Goal: Navigation & Orientation: Find specific page/section

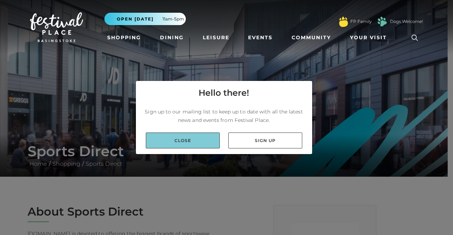
click at [176, 136] on link "Close" at bounding box center [183, 141] width 74 height 16
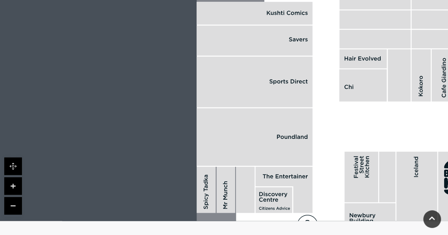
scroll to position [566, 0]
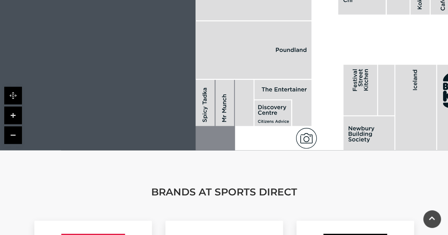
drag, startPoint x: 306, startPoint y: 141, endPoint x: 305, endPoint y: 109, distance: 31.9
click at [305, 133] on icon at bounding box center [303, 134] width 6 height 2
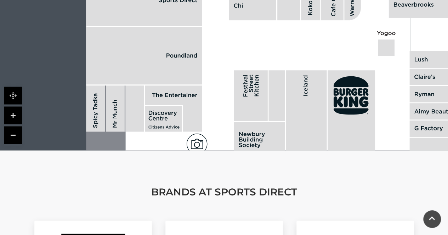
drag, startPoint x: 305, startPoint y: 109, endPoint x: 195, endPoint y: 131, distance: 111.7
click at [195, 139] on icon at bounding box center [194, 140] width 6 height 2
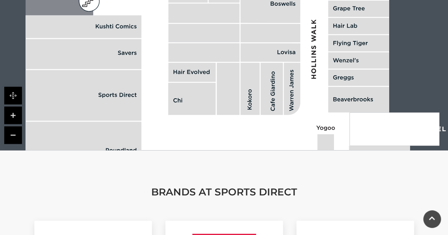
drag, startPoint x: 286, startPoint y: 44, endPoint x: 144, endPoint y: 62, distance: 142.7
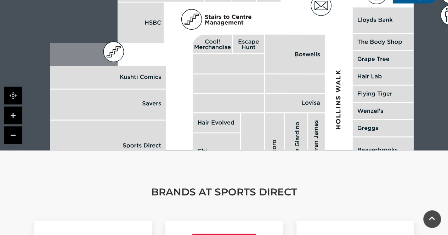
drag, startPoint x: 110, startPoint y: 4, endPoint x: 135, endPoint y: 54, distance: 56.5
click at [135, 54] on polygon at bounding box center [384, 37] width 668 height 774
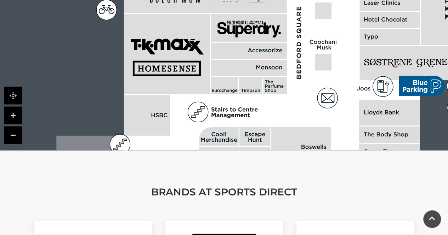
drag, startPoint x: 138, startPoint y: 38, endPoint x: 139, endPoint y: 137, distance: 99.1
click at [139, 137] on polygon at bounding box center [390, 130] width 668 height 774
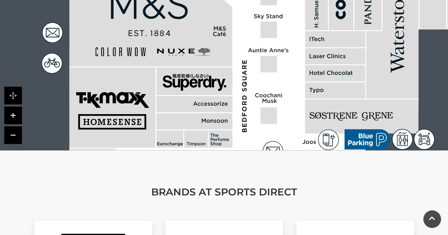
drag, startPoint x: 347, startPoint y: 83, endPoint x: 297, endPoint y: 130, distance: 68.1
click at [297, 130] on polygon at bounding box center [336, 183] width 668 height 774
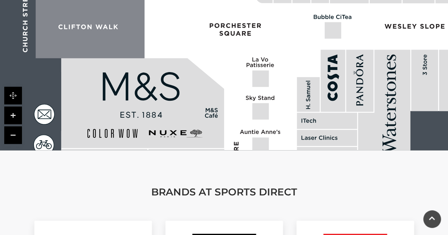
drag, startPoint x: 291, startPoint y: 60, endPoint x: 283, endPoint y: 153, distance: 93.1
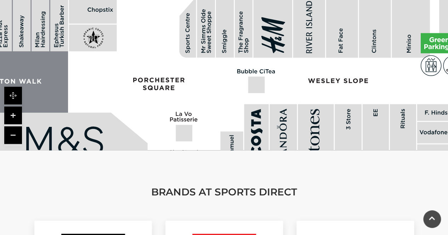
drag, startPoint x: 286, startPoint y: 76, endPoint x: 209, endPoint y: 131, distance: 93.9
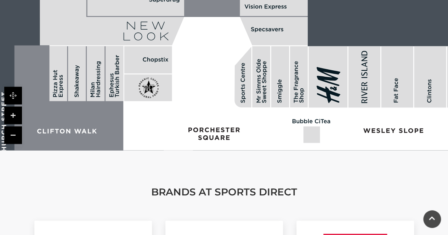
drag, startPoint x: 206, startPoint y: 83, endPoint x: 261, endPoint y: 133, distance: 74.4
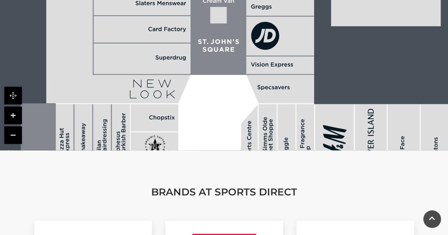
drag, startPoint x: 191, startPoint y: 68, endPoint x: 197, endPoint y: 126, distance: 58.4
click at [197, 126] on rect at bounding box center [164, 154] width 69 height 158
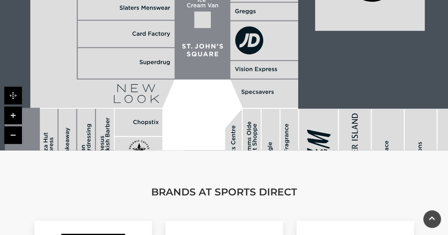
drag, startPoint x: 216, startPoint y: 60, endPoint x: 200, endPoint y: 64, distance: 16.6
click at [200, 64] on polygon at bounding box center [174, 0] width 289 height 159
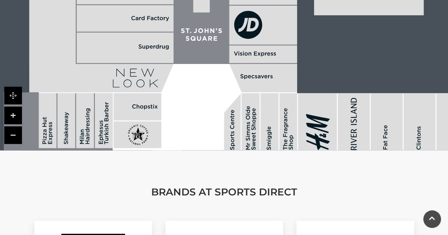
drag, startPoint x: 205, startPoint y: 97, endPoint x: 205, endPoint y: 53, distance: 44.6
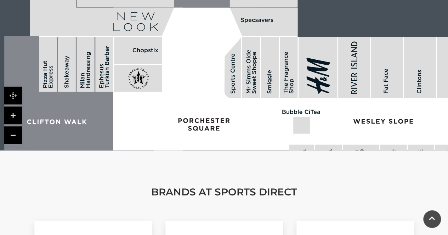
drag, startPoint x: 200, startPoint y: 102, endPoint x: 199, endPoint y: 60, distance: 42.1
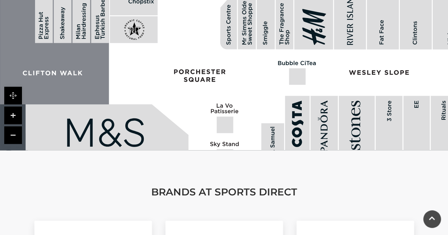
drag, startPoint x: 197, startPoint y: 112, endPoint x: 193, endPoint y: 60, distance: 52.2
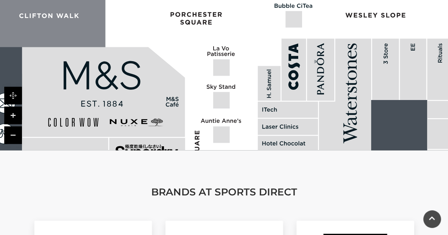
drag, startPoint x: 202, startPoint y: 80, endPoint x: 197, endPoint y: 47, distance: 33.7
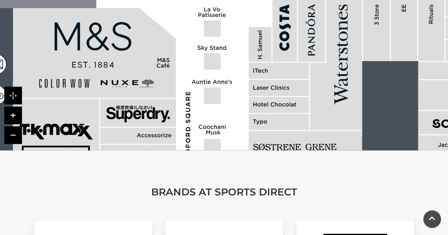
drag, startPoint x: 206, startPoint y: 113, endPoint x: 196, endPoint y: 70, distance: 43.5
click at [196, 70] on polygon at bounding box center [280, 215] width 668 height 774
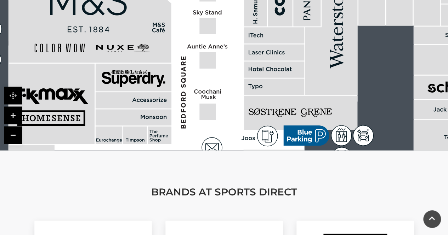
drag, startPoint x: 206, startPoint y: 104, endPoint x: 204, endPoint y: 69, distance: 35.1
click at [204, 91] on icon at bounding box center [203, 92] width 3 height 3
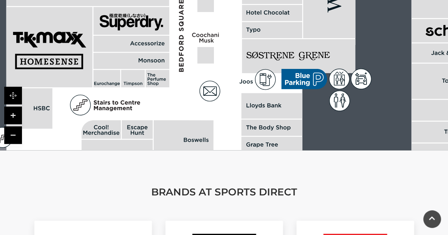
drag, startPoint x: 213, startPoint y: 104, endPoint x: 213, endPoint y: 55, distance: 49.2
click at [212, 64] on polygon at bounding box center [273, 123] width 668 height 774
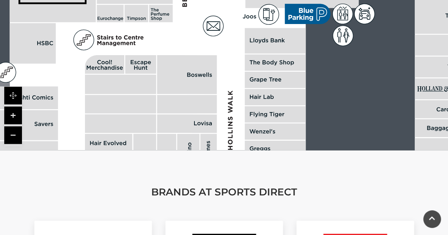
drag, startPoint x: 219, startPoint y: 104, endPoint x: 220, endPoint y: 51, distance: 53.4
click at [220, 53] on polygon at bounding box center [276, 58] width 668 height 774
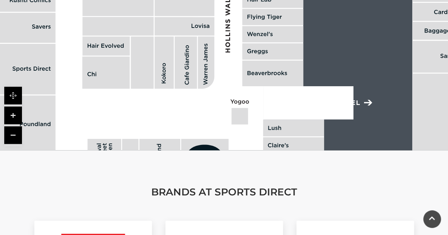
drag, startPoint x: 231, startPoint y: 97, endPoint x: 230, endPoint y: 22, distance: 74.7
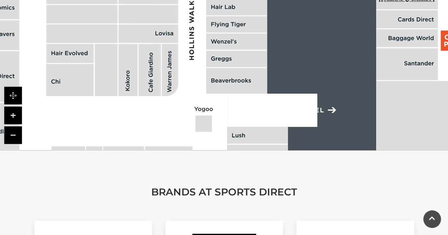
drag, startPoint x: 237, startPoint y: 130, endPoint x: 199, endPoint y: 150, distance: 43.5
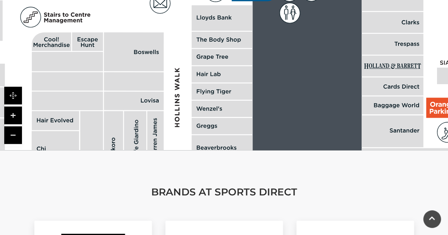
drag, startPoint x: 204, startPoint y: 73, endPoint x: 194, endPoint y: 99, distance: 28.8
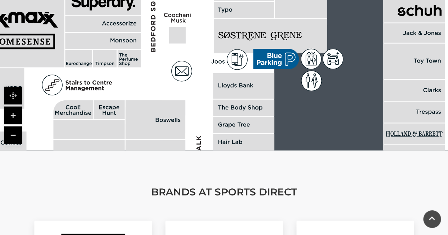
drag, startPoint x: 191, startPoint y: 74, endPoint x: 220, endPoint y: 157, distance: 88.7
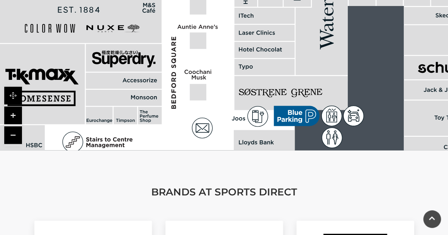
drag, startPoint x: 191, startPoint y: 57, endPoint x: 211, endPoint y: 114, distance: 60.6
click at [211, 114] on polygon at bounding box center [265, 160] width 668 height 774
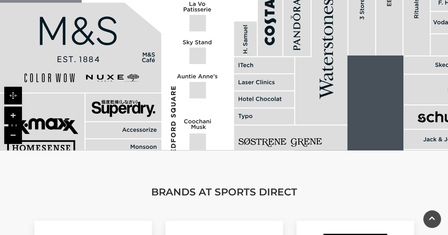
drag, startPoint x: 212, startPoint y: 60, endPoint x: 212, endPoint y: 109, distance: 49.5
click at [212, 109] on polygon at bounding box center [265, 209] width 668 height 774
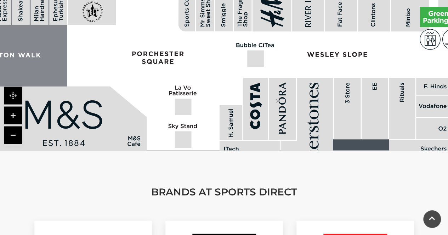
drag, startPoint x: 226, startPoint y: 53, endPoint x: 213, endPoint y: 134, distance: 82.1
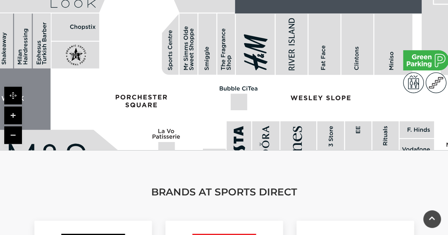
drag, startPoint x: 215, startPoint y: 59, endPoint x: 193, endPoint y: 113, distance: 58.4
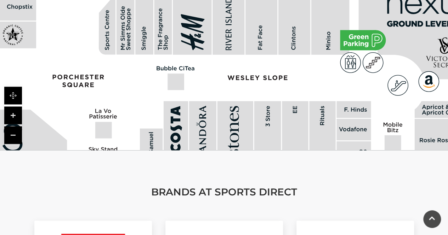
drag, startPoint x: 206, startPoint y: 85, endPoint x: 143, endPoint y: 65, distance: 66.1
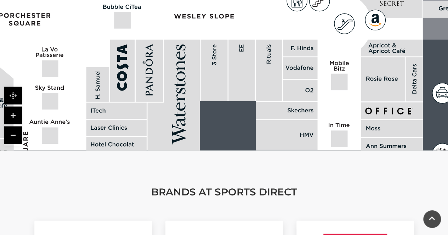
drag, startPoint x: 288, startPoint y: 110, endPoint x: 231, endPoint y: 47, distance: 84.7
click at [231, 47] on rect at bounding box center [241, 71] width 26 height 62
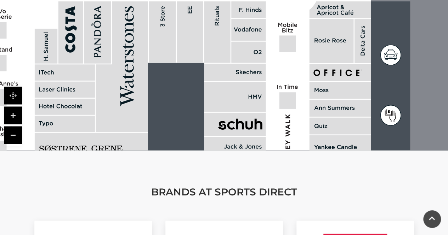
drag, startPoint x: 295, startPoint y: 79, endPoint x: 246, endPoint y: 46, distance: 58.9
click at [246, 46] on rect at bounding box center [248, 52] width 34 height 21
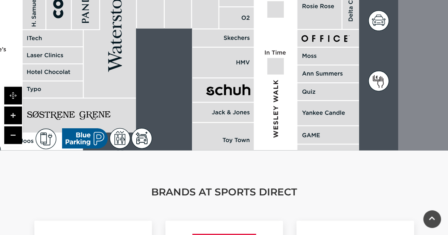
drag, startPoint x: 256, startPoint y: 75, endPoint x: 244, endPoint y: 40, distance: 36.4
click at [244, 48] on rect at bounding box center [223, 63] width 62 height 30
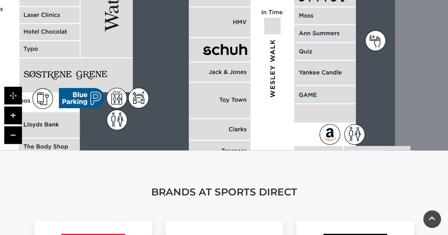
drag, startPoint x: 319, startPoint y: 108, endPoint x: 315, endPoint y: 63, distance: 45.1
click at [315, 63] on rect at bounding box center [325, 73] width 62 height 24
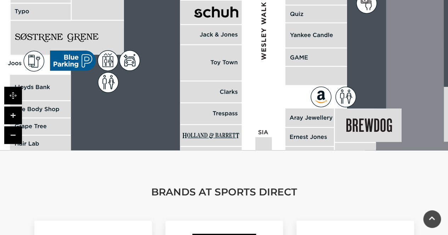
drag, startPoint x: 314, startPoint y: 91, endPoint x: 305, endPoint y: 52, distance: 39.4
click at [305, 53] on icon at bounding box center [356, 23] width 1996 height 1104
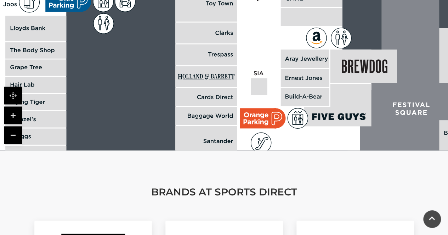
drag, startPoint x: 296, startPoint y: 91, endPoint x: 292, endPoint y: 41, distance: 50.4
click at [292, 41] on polygon at bounding box center [37, 46] width 668 height 774
drag, startPoint x: 294, startPoint y: 92, endPoint x: 291, endPoint y: 44, distance: 47.9
click at [291, 88] on rect at bounding box center [305, 97] width 48 height 18
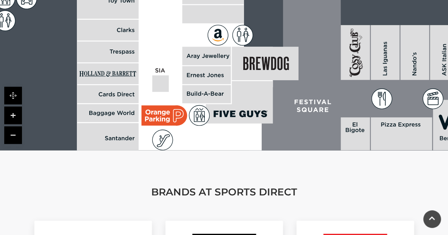
drag, startPoint x: 301, startPoint y: 75, endPoint x: 205, endPoint y: 121, distance: 106.0
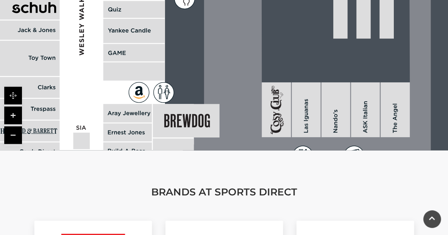
drag, startPoint x: 278, startPoint y: 79, endPoint x: 264, endPoint y: 157, distance: 79.5
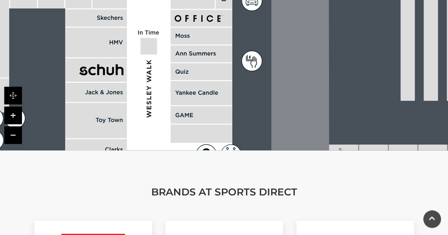
drag, startPoint x: 209, startPoint y: 40, endPoint x: 277, endPoint y: 102, distance: 91.6
click at [277, 102] on icon at bounding box center [362, 106] width 270 height 602
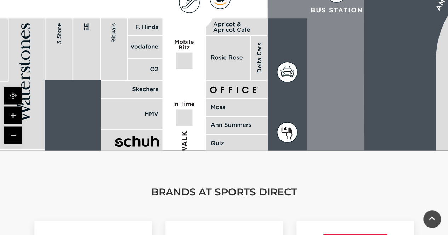
drag
click at [309, 121] on icon at bounding box center [398, 177] width 270 height 602
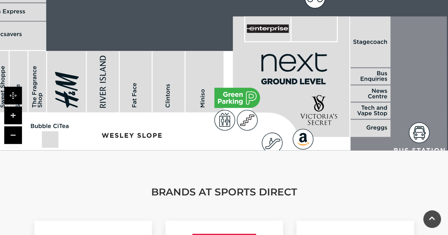
click at [349, 58] on icon at bounding box center [290, 77] width 116 height 121
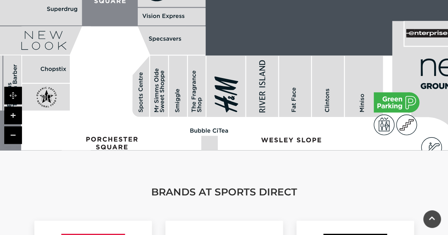
click at [335, 69] on rect at bounding box center [328, 87] width 32 height 62
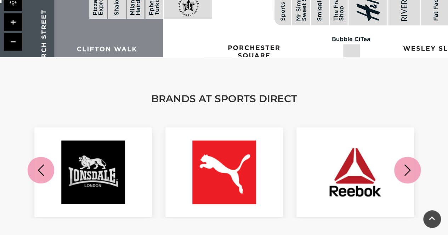
scroll to position [708, 0]
